Goal: Task Accomplishment & Management: Manage account settings

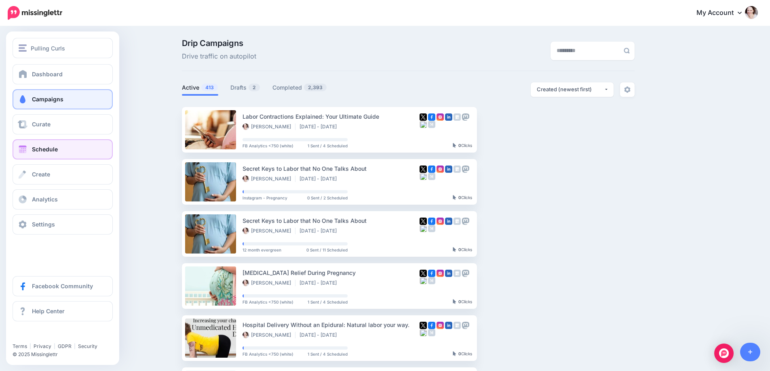
click at [42, 154] on link "Schedule" at bounding box center [63, 149] width 100 height 20
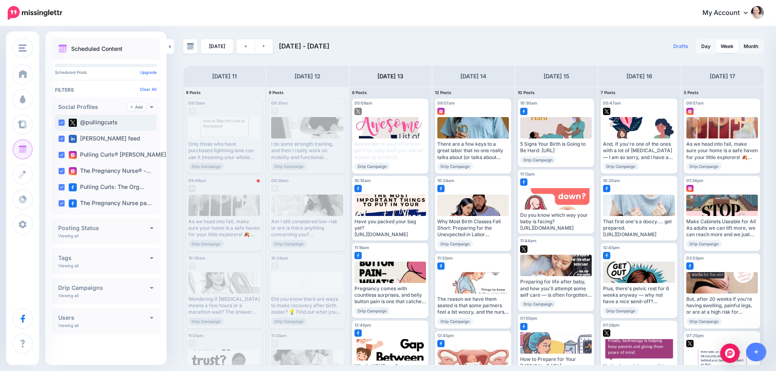
click at [60, 123] on ins at bounding box center [61, 123] width 6 height 6
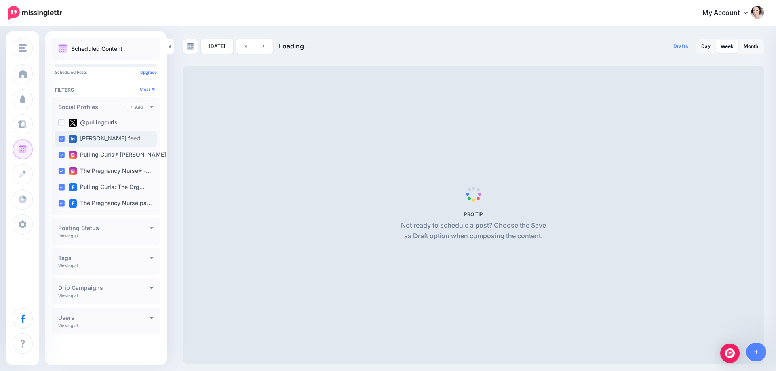
click at [59, 137] on ins at bounding box center [61, 139] width 6 height 6
click at [60, 151] on div "Pulling Curls® [PERSON_NAME] …" at bounding box center [106, 155] width 102 height 16
click at [62, 171] on ins at bounding box center [61, 171] width 6 height 6
click at [62, 183] on div "Pulling Curls: The Org…" at bounding box center [106, 187] width 102 height 16
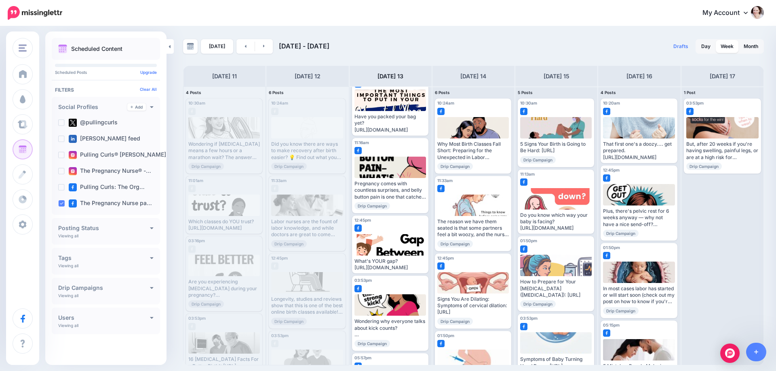
scroll to position [21, 0]
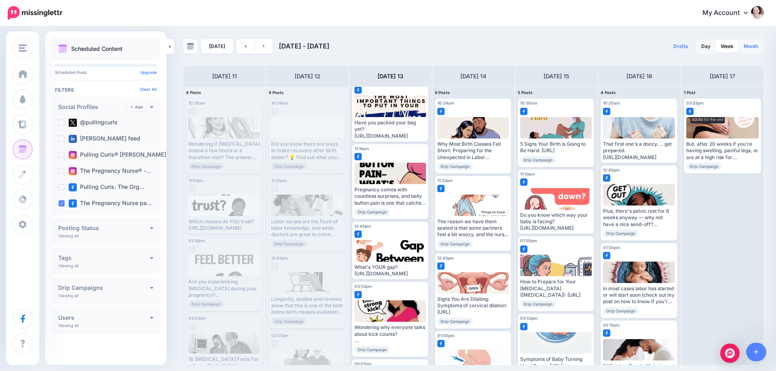
click at [754, 41] on link "Month" at bounding box center [751, 46] width 24 height 13
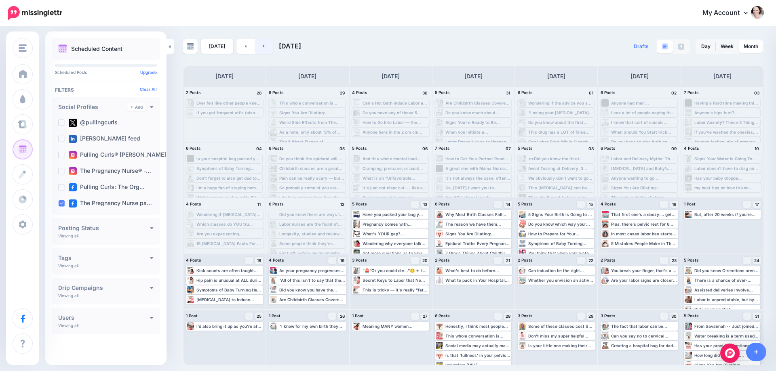
click at [264, 45] on link at bounding box center [264, 46] width 18 height 15
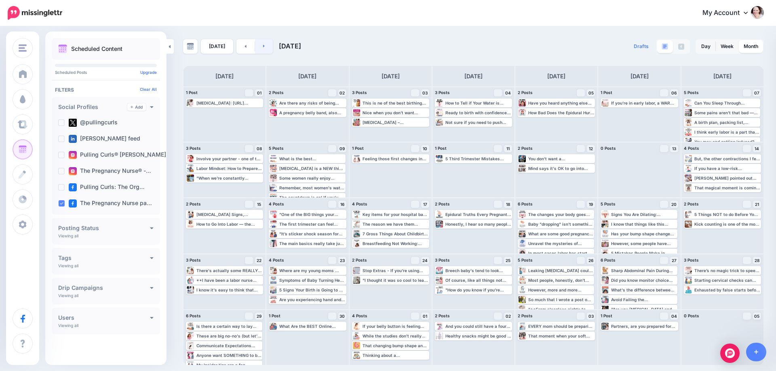
click at [266, 45] on link at bounding box center [264, 46] width 18 height 15
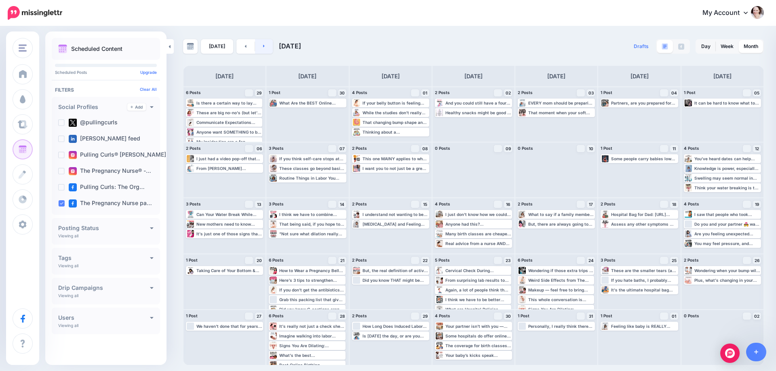
click at [266, 45] on link at bounding box center [264, 46] width 18 height 15
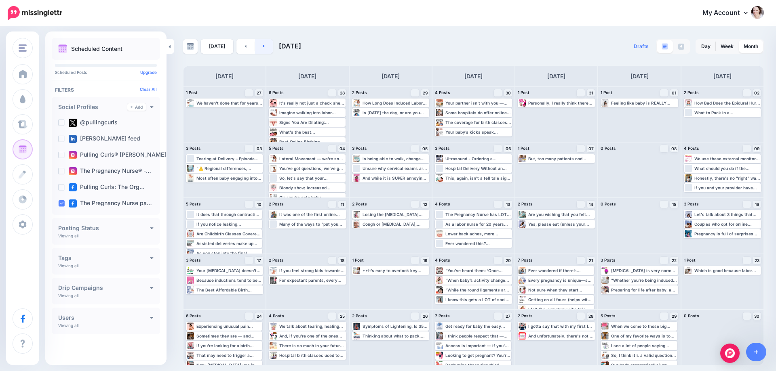
click at [266, 45] on link at bounding box center [264, 46] width 18 height 15
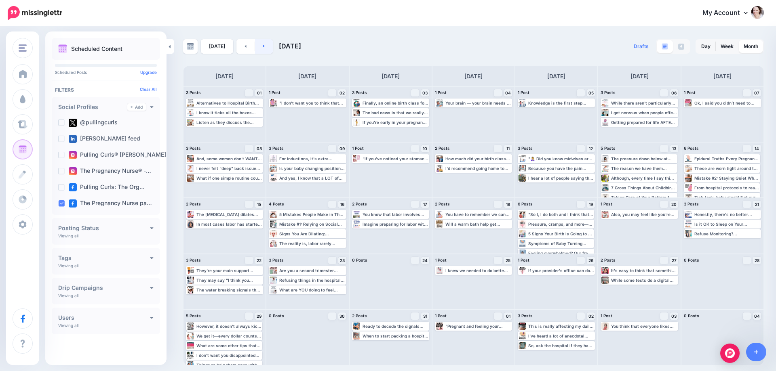
click at [258, 46] on link at bounding box center [264, 46] width 18 height 15
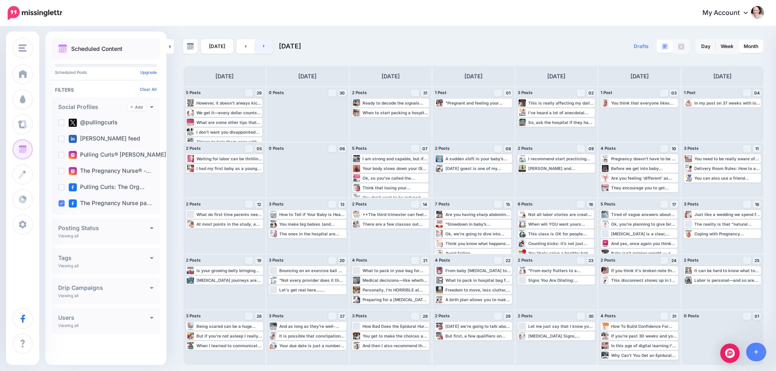
click at [258, 46] on link at bounding box center [264, 46] width 18 height 15
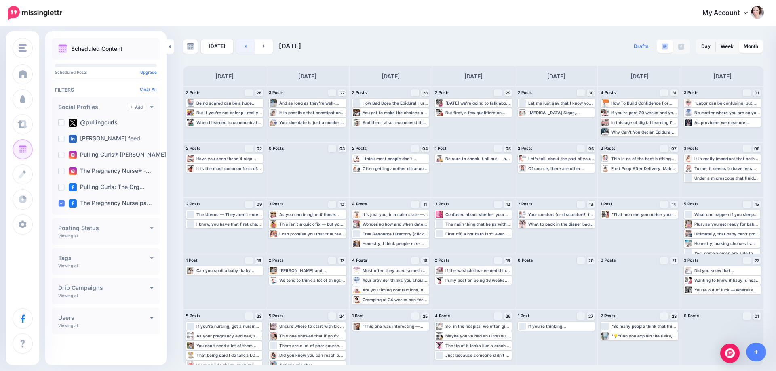
click at [238, 44] on link at bounding box center [245, 46] width 18 height 15
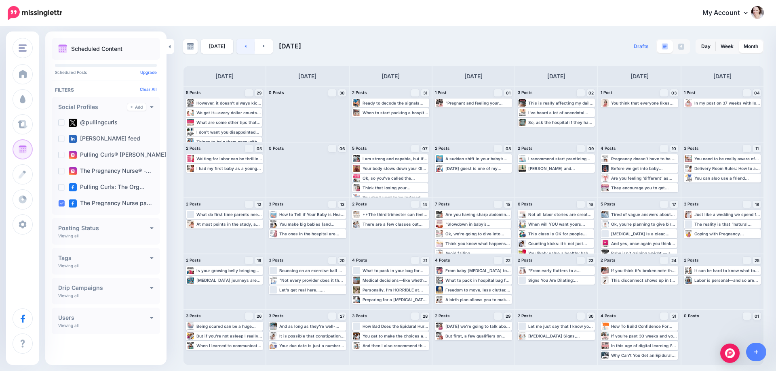
click at [238, 44] on link at bounding box center [245, 46] width 18 height 15
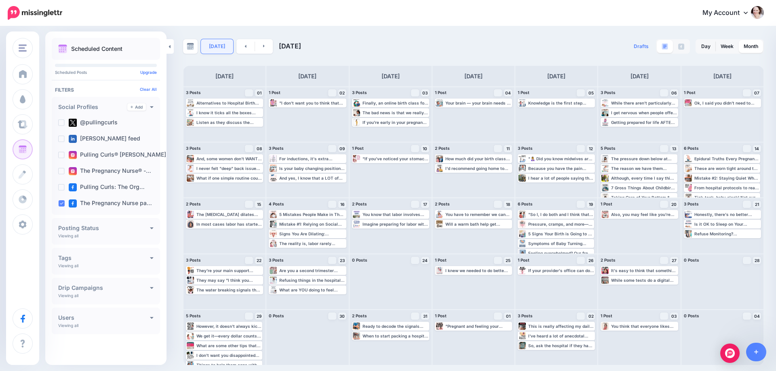
click at [211, 44] on link "[DATE]" at bounding box center [217, 46] width 32 height 15
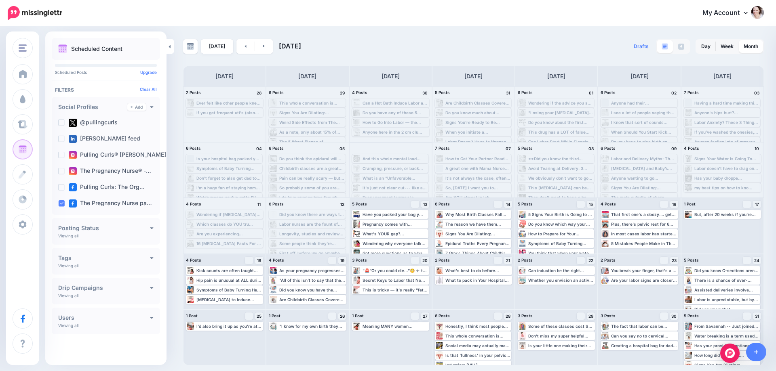
scroll to position [8, 0]
